Goal: Navigation & Orientation: Go to known website

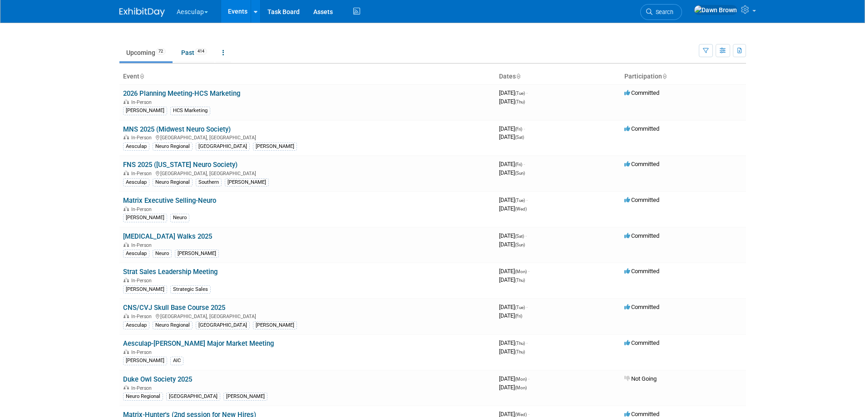
click at [209, 8] on button "Aesculap" at bounding box center [198, 10] width 44 height 20
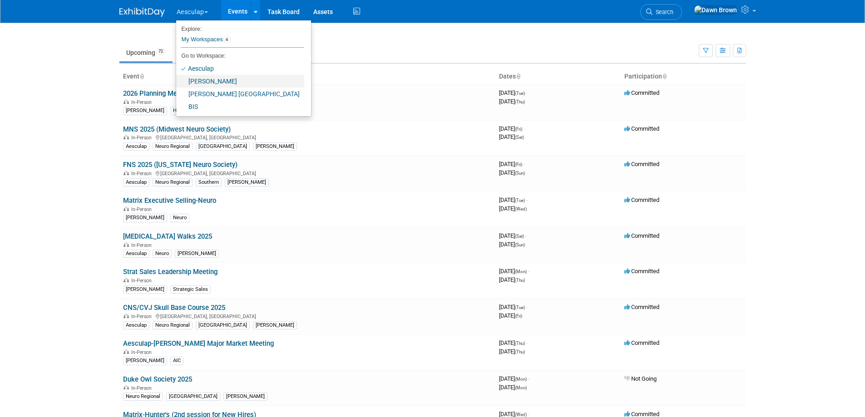
click at [203, 80] on link "[PERSON_NAME]" at bounding box center [240, 81] width 128 height 13
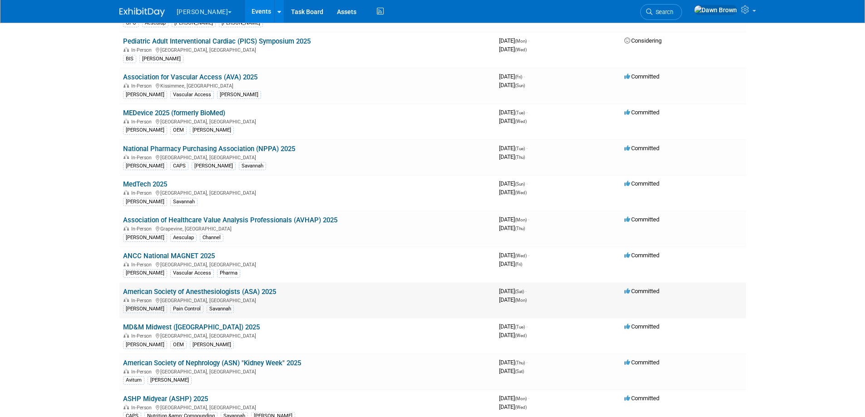
scroll to position [125, 0]
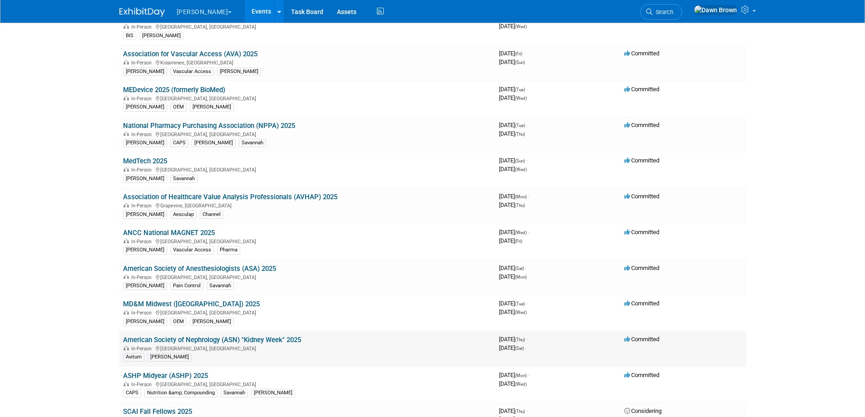
click at [250, 338] on link "American Society of Nephrology (ASN) "Kidney Week" 2025" at bounding box center [212, 340] width 178 height 8
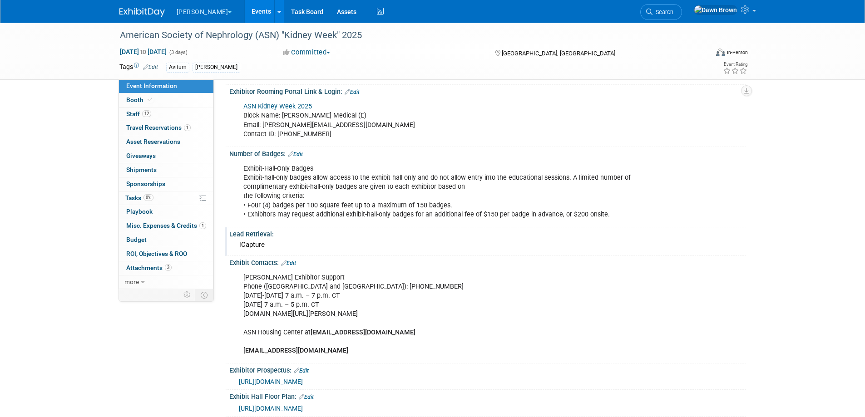
scroll to position [307, 0]
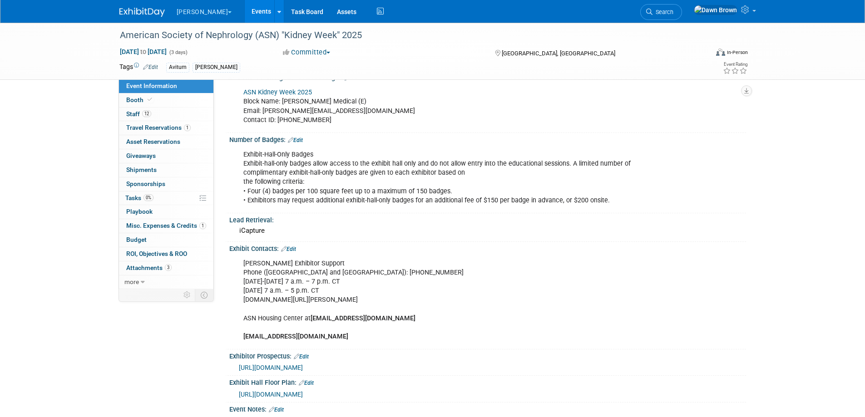
click at [303, 365] on span "https://www.asn-online.org/education/kidneyweek/2025/KW25_Exhibitor_Prospectus.…" at bounding box center [271, 367] width 64 height 7
